Goal: Navigation & Orientation: Find specific page/section

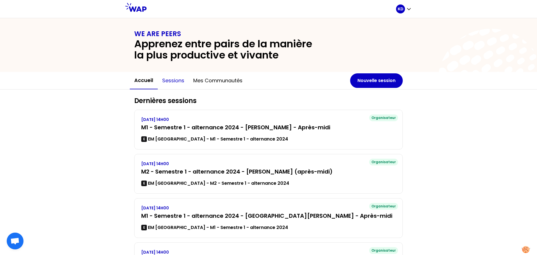
click at [175, 81] on button "Sessions" at bounding box center [173, 80] width 31 height 17
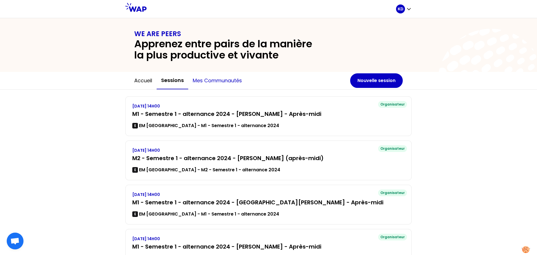
click at [206, 79] on button "Mes communautés" at bounding box center [217, 80] width 58 height 17
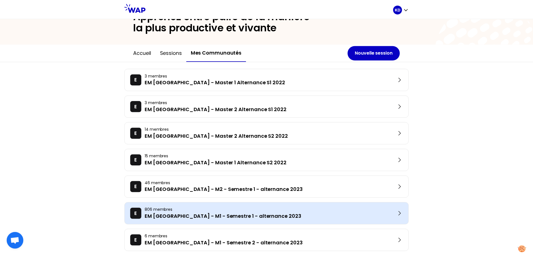
scroll to position [55, 0]
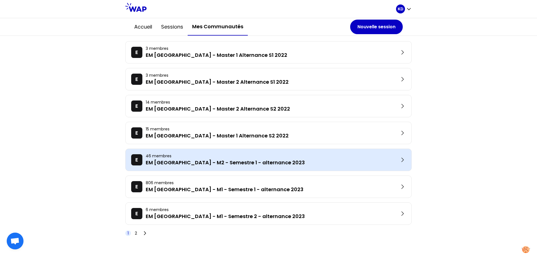
click at [247, 165] on p "EM [GEOGRAPHIC_DATA] - M2 - Semestre 1 - alternance 2023" at bounding box center [272, 163] width 253 height 8
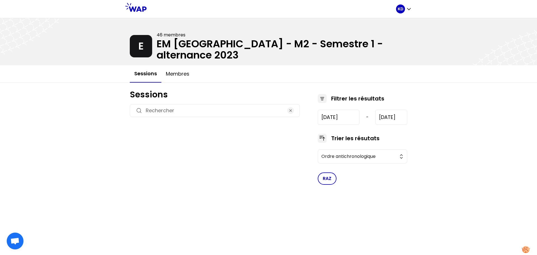
type input "[DATE]"
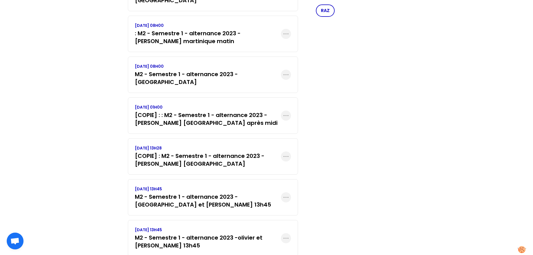
scroll to position [196, 0]
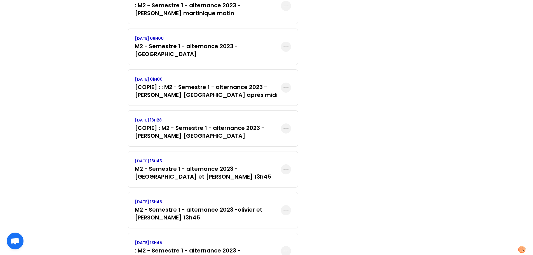
click at [193, 206] on h3 "M2 - Semestre 1 - alternance 2023 -olivier et [PERSON_NAME] 13h45" at bounding box center [208, 214] width 146 height 16
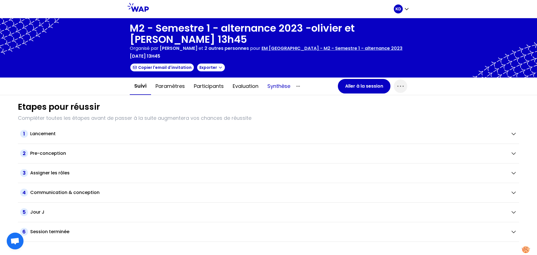
click at [283, 85] on button "Synthèse" at bounding box center [279, 86] width 32 height 17
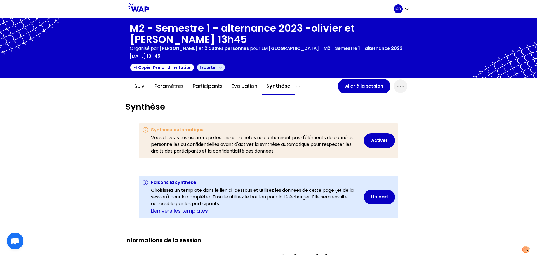
click at [218, 68] on icon "button" at bounding box center [220, 67] width 4 height 4
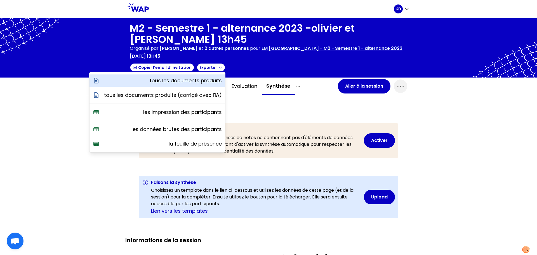
click at [195, 81] on p "tous les documents produits" at bounding box center [186, 81] width 72 height 8
